Goal: Task Accomplishment & Management: Manage account settings

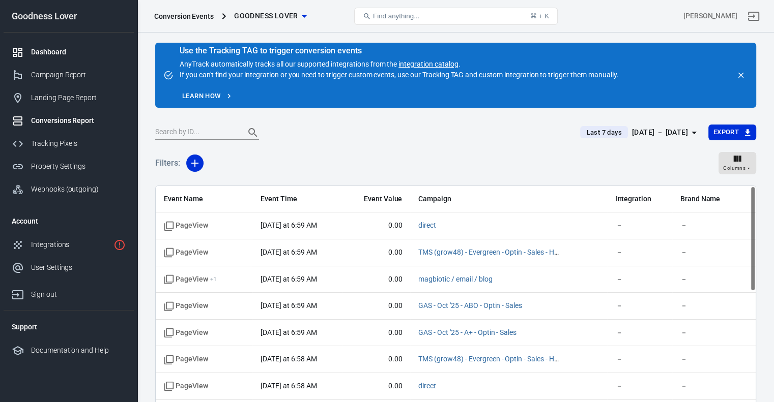
click at [56, 49] on div "Dashboard" at bounding box center [78, 52] width 95 height 11
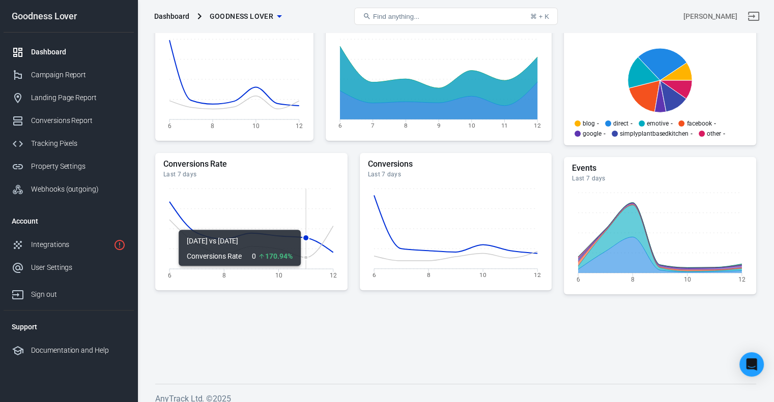
scroll to position [292, 0]
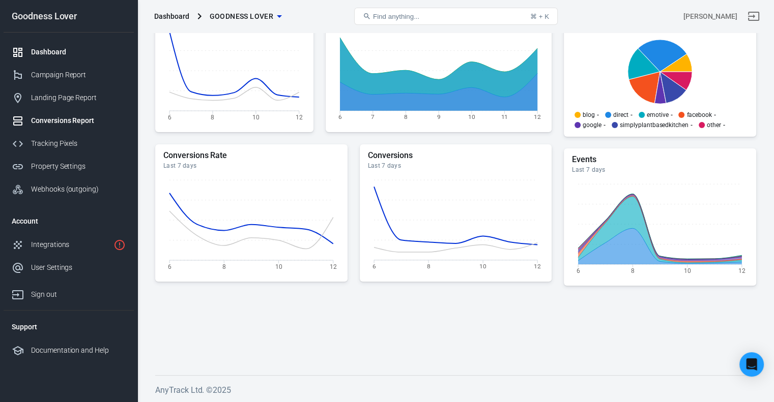
click at [74, 124] on div "Conversions Report" at bounding box center [78, 120] width 95 height 11
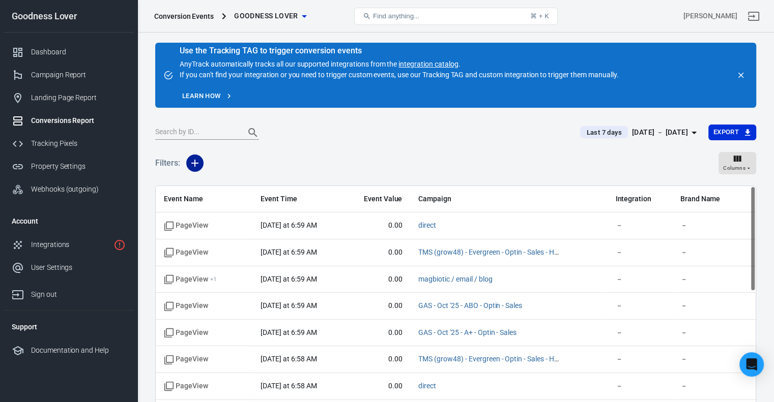
click at [196, 162] on icon "button" at bounding box center [195, 163] width 12 height 12
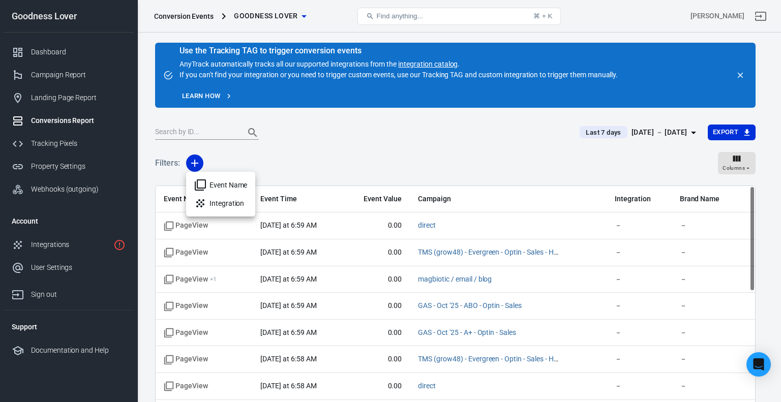
click at [243, 187] on li "Event Name" at bounding box center [220, 185] width 69 height 18
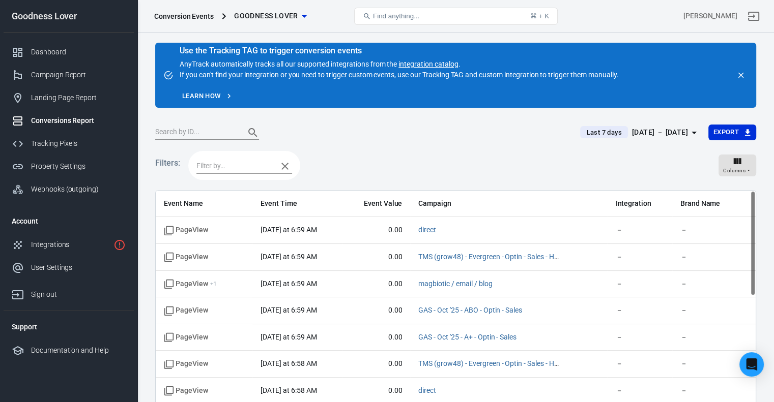
click at [243, 163] on input "text" at bounding box center [234, 166] width 76 height 13
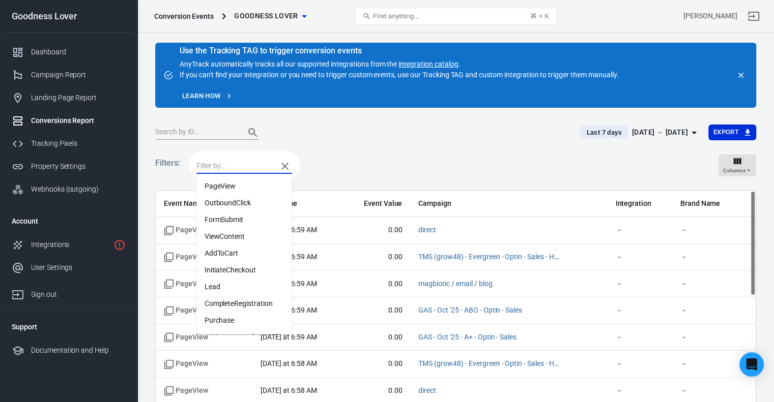
click at [236, 288] on li "Lead" at bounding box center [244, 287] width 96 height 17
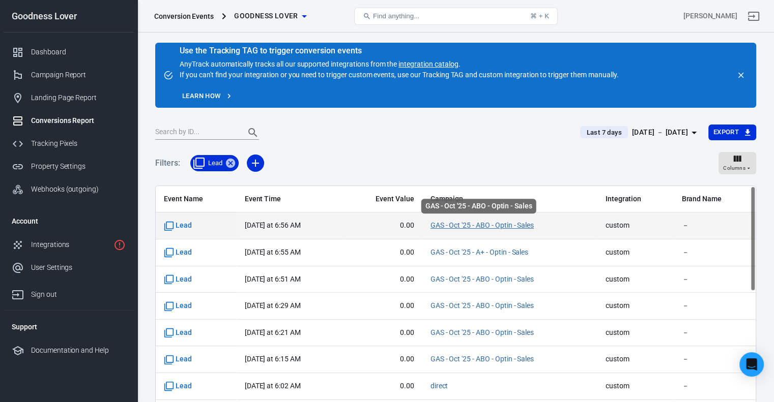
click at [464, 223] on link "GAS - Oct '25 - ABO - Optin - Sales" at bounding box center [482, 225] width 104 height 8
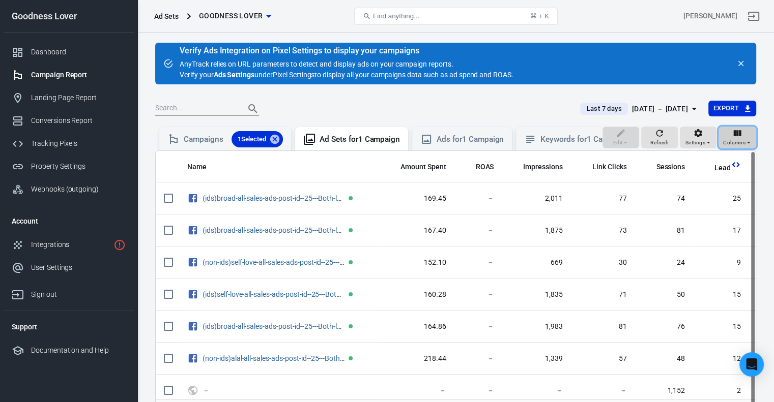
click at [744, 141] on div "Columns" at bounding box center [737, 137] width 28 height 19
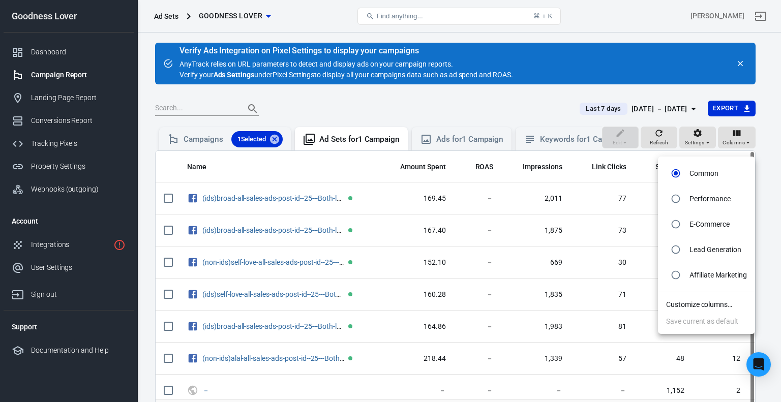
click at [702, 255] on li "Lead Generation" at bounding box center [706, 249] width 97 height 25
radio input "false"
radio input "true"
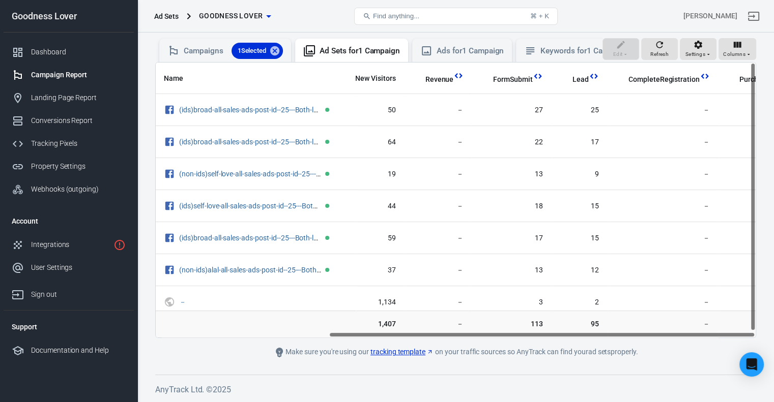
scroll to position [0, 243]
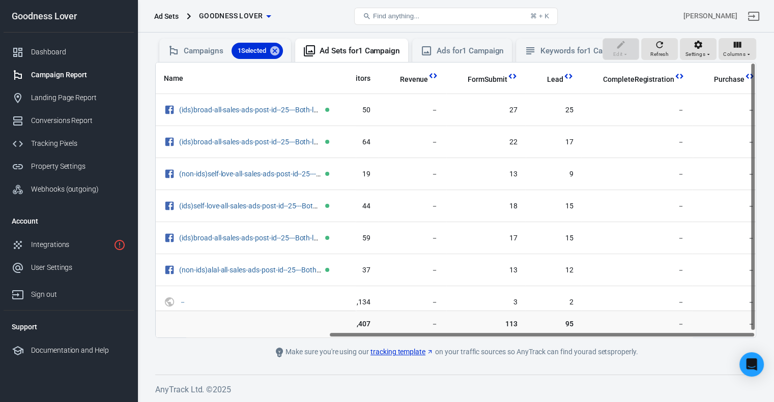
drag, startPoint x: 460, startPoint y: 333, endPoint x: 669, endPoint y: 343, distance: 209.8
click at [669, 343] on main "Verify Ads Integration on Pixel Settings to display your campaigns AnyTrack rel…" at bounding box center [455, 156] width 601 height 404
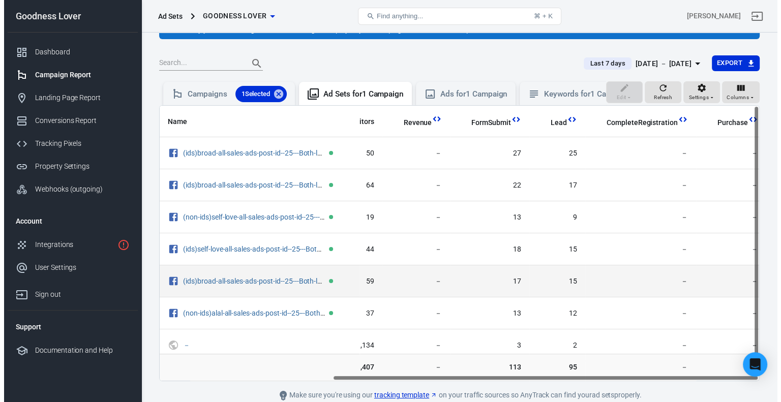
scroll to position [0, 0]
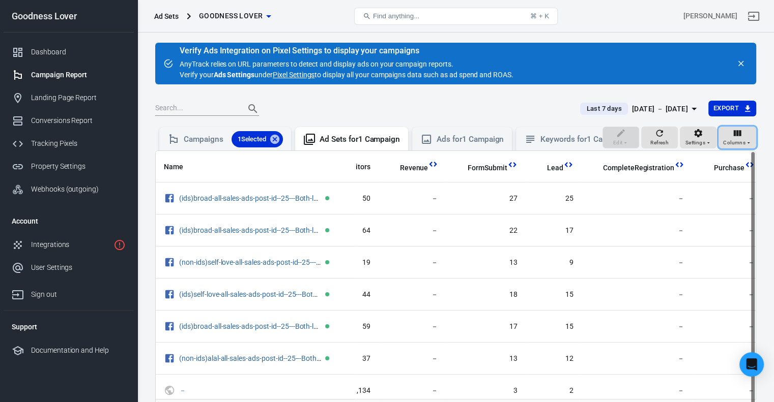
click at [728, 148] on span "Columns" at bounding box center [734, 142] width 22 height 9
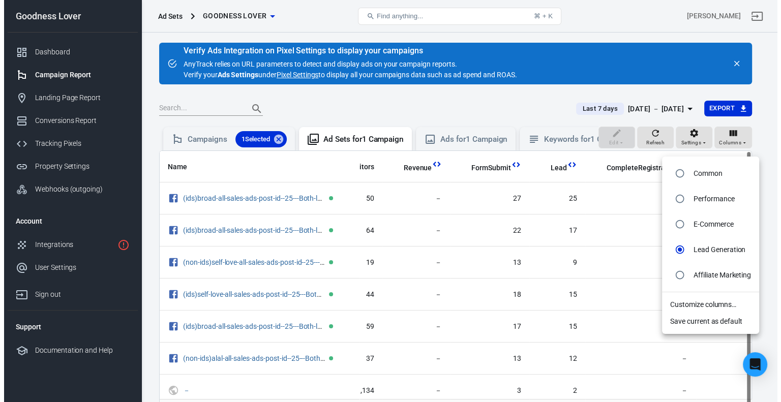
scroll to position [0, 243]
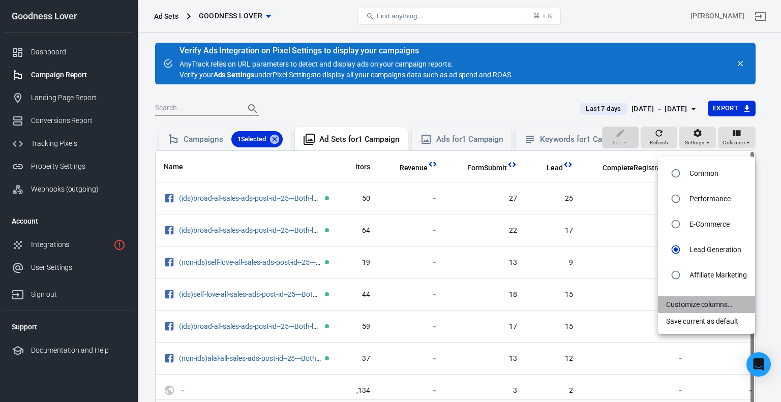
click at [693, 308] on li "Customize columns…" at bounding box center [706, 305] width 97 height 17
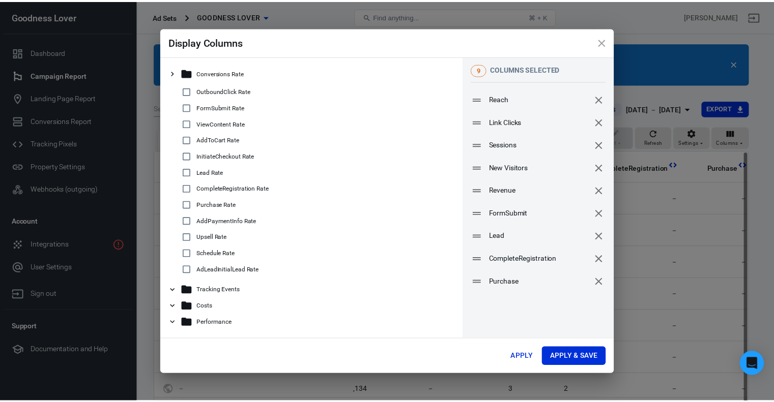
scroll to position [0, 235]
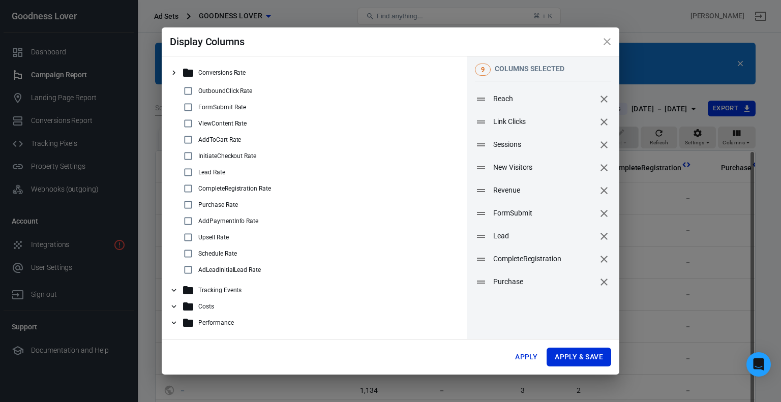
click at [296, 50] on h2 "Display Columns" at bounding box center [391, 41] width 458 height 28
click at [176, 74] on icon at bounding box center [173, 72] width 9 height 9
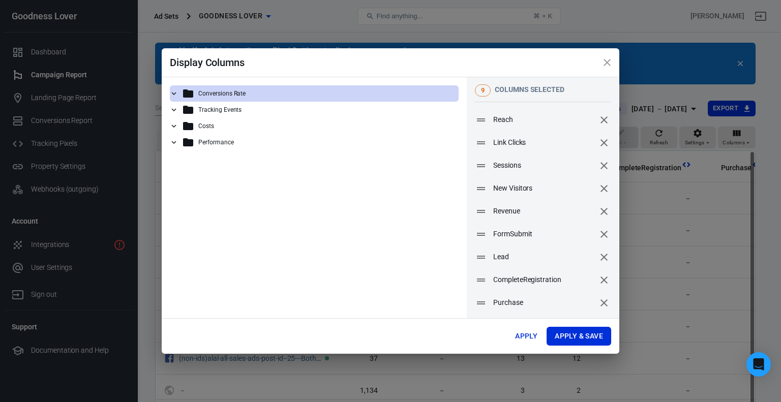
click at [173, 113] on icon at bounding box center [173, 109] width 9 height 9
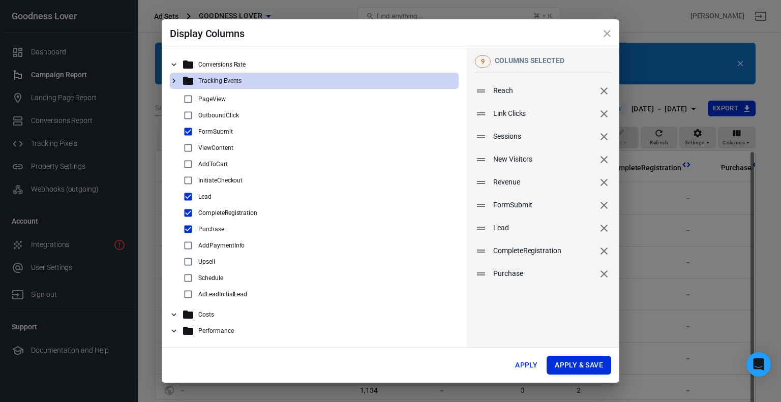
click at [173, 113] on div "OutboundClick" at bounding box center [314, 115] width 289 height 16
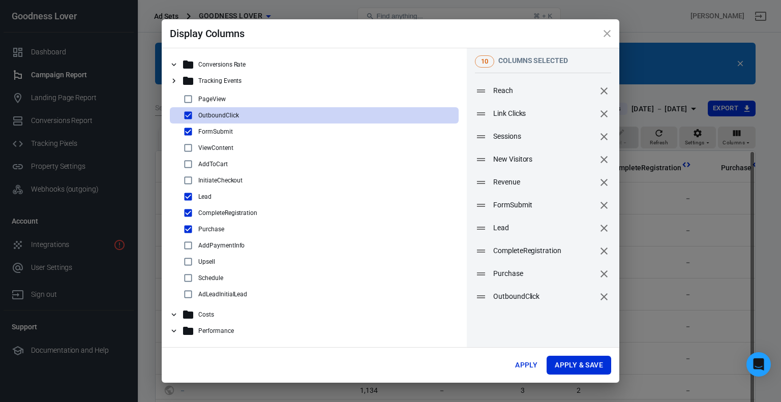
click at [174, 115] on div "OutboundClick" at bounding box center [314, 115] width 289 height 16
checkbox input "false"
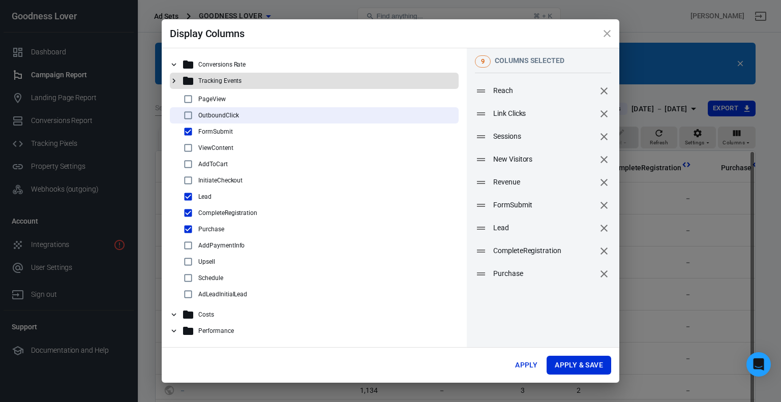
click at [172, 84] on icon at bounding box center [173, 80] width 9 height 9
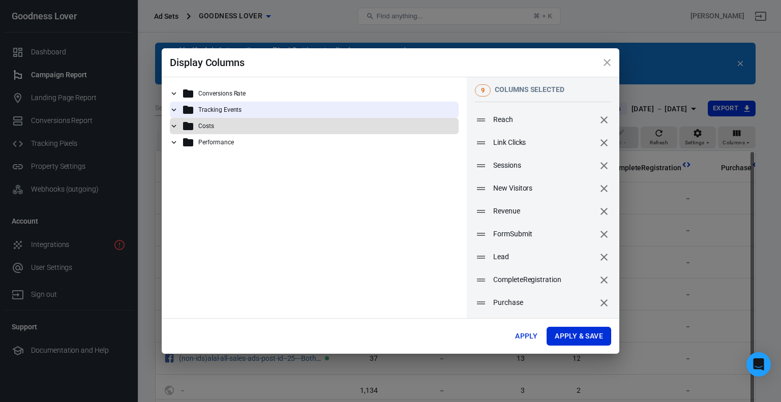
click at [175, 128] on icon at bounding box center [173, 126] width 9 height 9
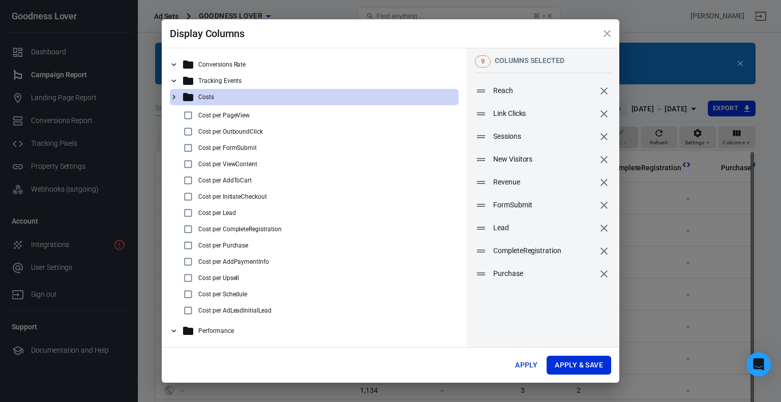
click at [189, 209] on input "checkbox" at bounding box center [188, 213] width 12 height 12
checkbox input "true"
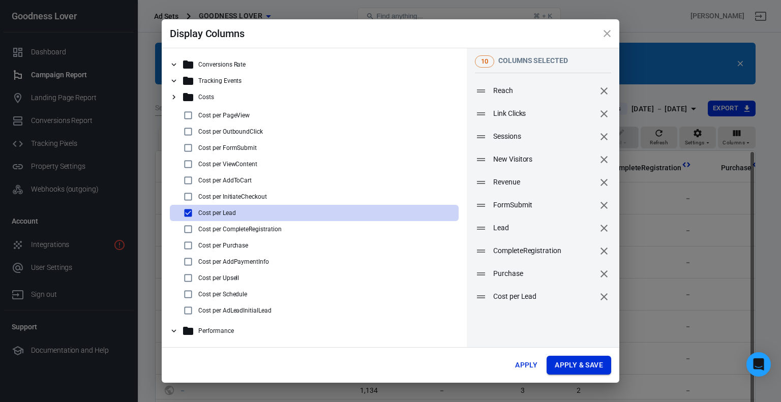
click at [582, 365] on button "Apply & Save" at bounding box center [579, 365] width 65 height 19
radio input "false"
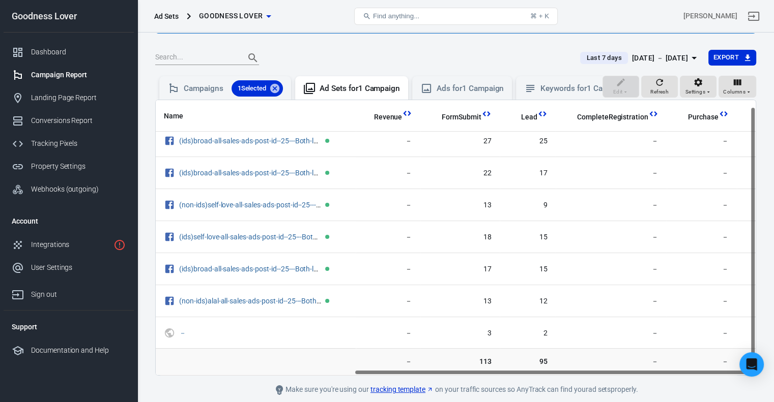
scroll to position [7, 316]
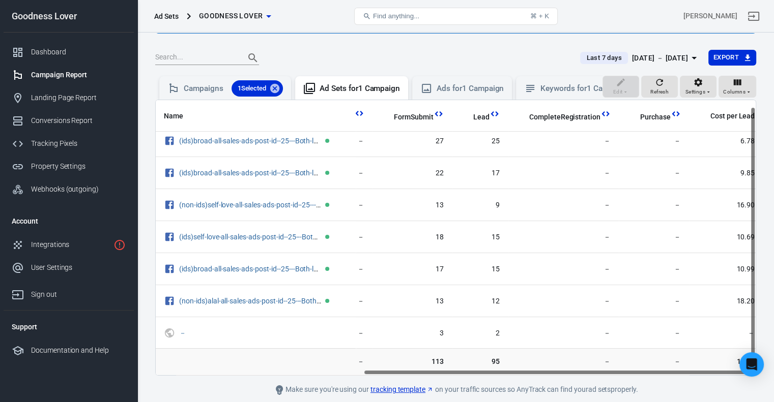
drag, startPoint x: 357, startPoint y: 379, endPoint x: 648, endPoint y: 389, distance: 291.1
click at [648, 389] on main "Verify Ads Integration on Pixel Settings to display your campaigns AnyTrack rel…" at bounding box center [455, 194] width 601 height 404
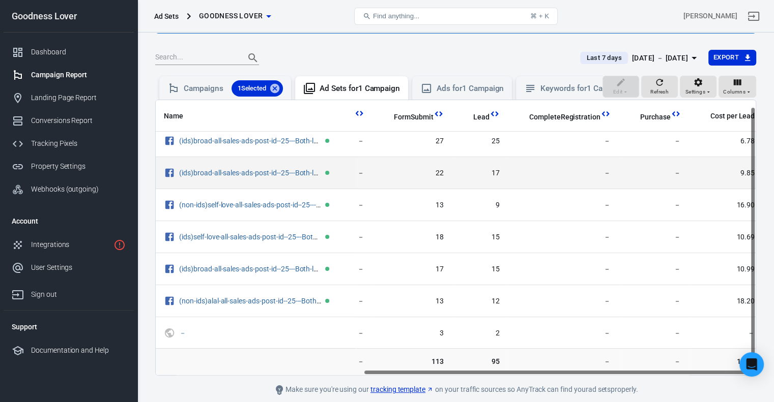
scroll to position [0, 316]
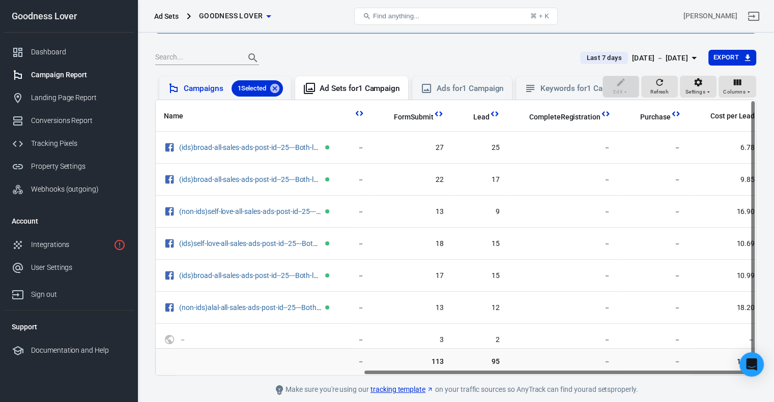
click at [190, 98] on div "Campaigns 1 Selected" at bounding box center [225, 87] width 132 height 23
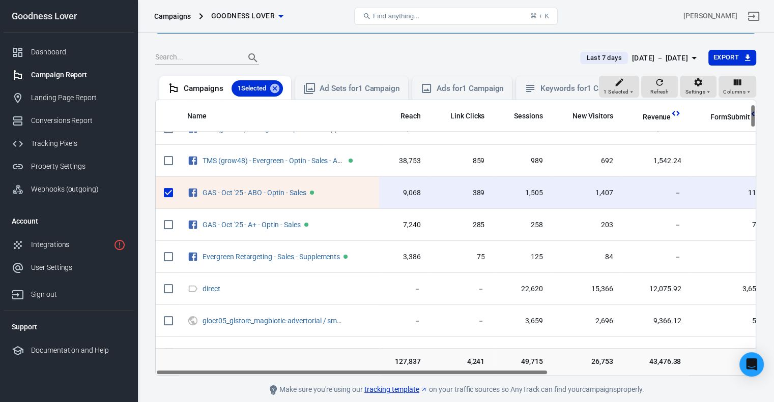
scroll to position [51, 316]
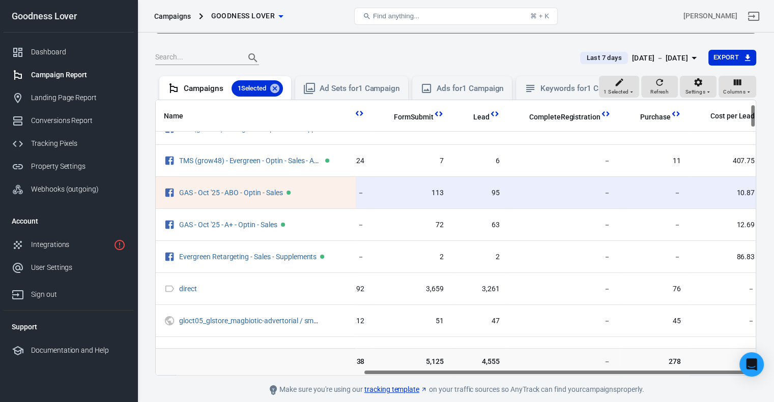
drag, startPoint x: 227, startPoint y: 381, endPoint x: 727, endPoint y: 387, distance: 500.6
click at [727, 396] on main "Verify Ads Integration on Pixel Settings to display your campaigns AnyTrack rel…" at bounding box center [455, 194] width 601 height 404
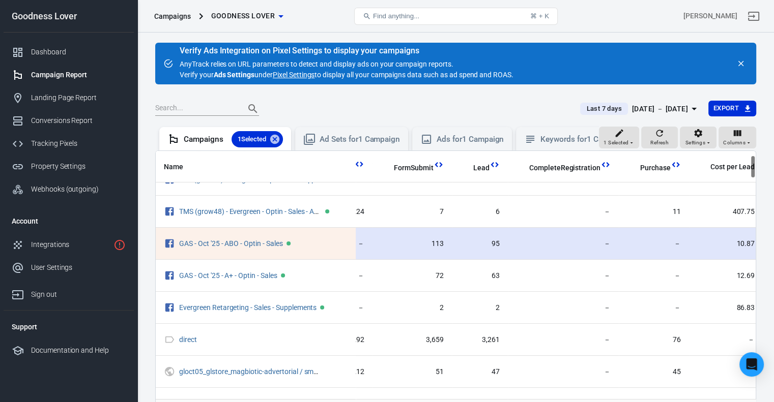
scroll to position [0, 316]
